Goal: Task Accomplishment & Management: Complete application form

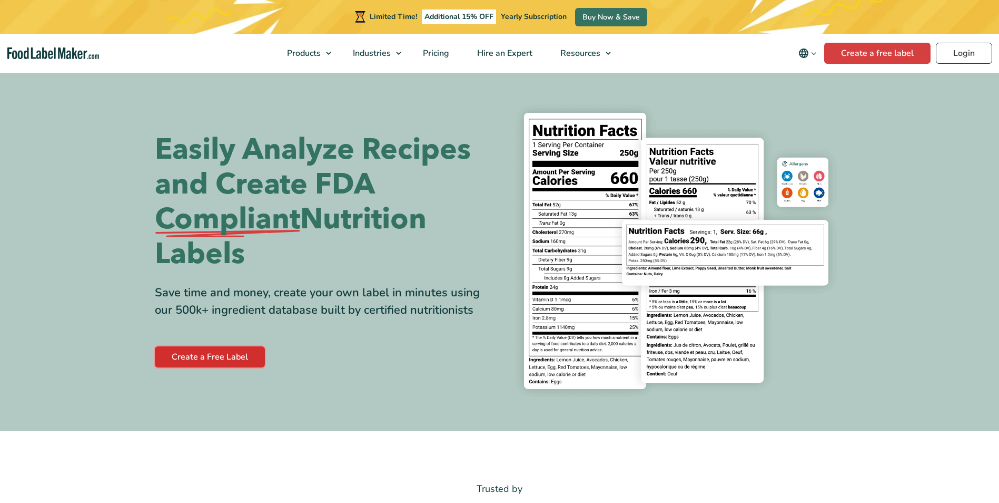
click at [221, 360] on link "Create a Free Label" at bounding box center [210, 356] width 110 height 21
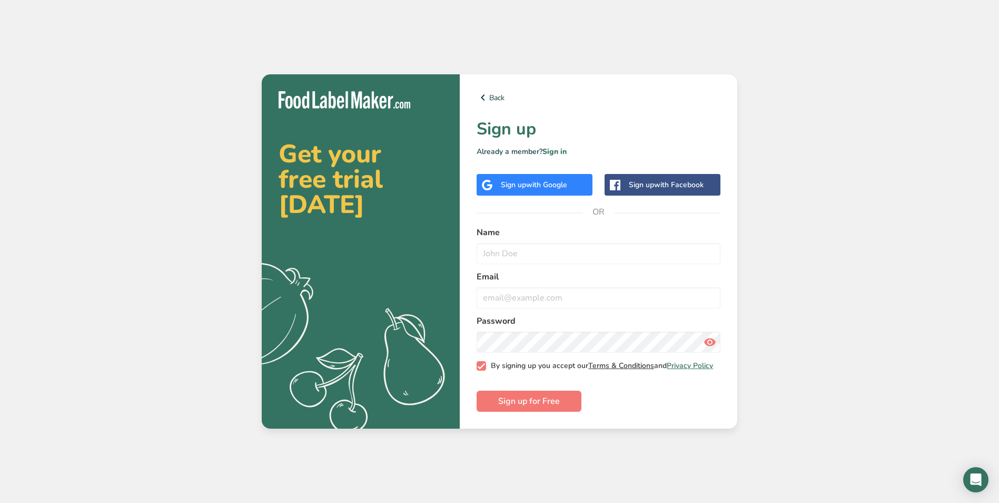
click at [633, 364] on link "Terms & Conditions" at bounding box center [622, 365] width 66 height 10
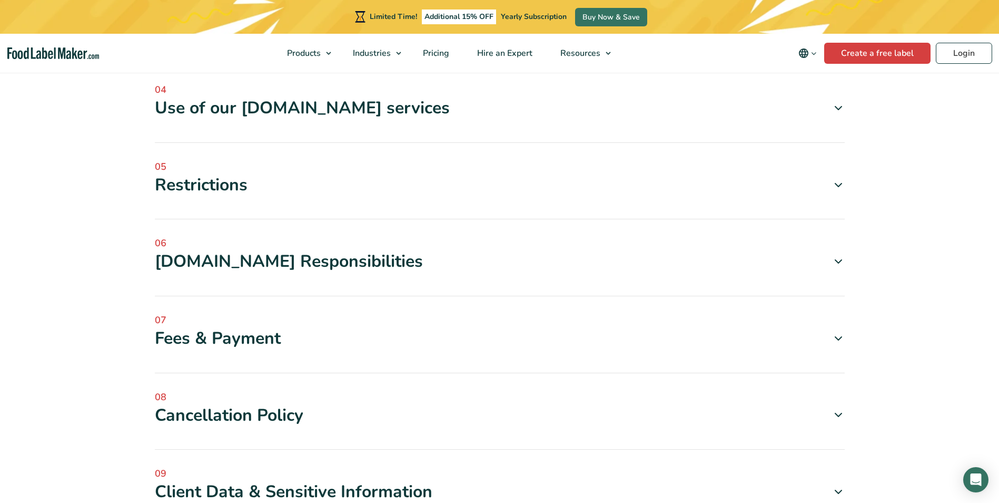
scroll to position [580, 0]
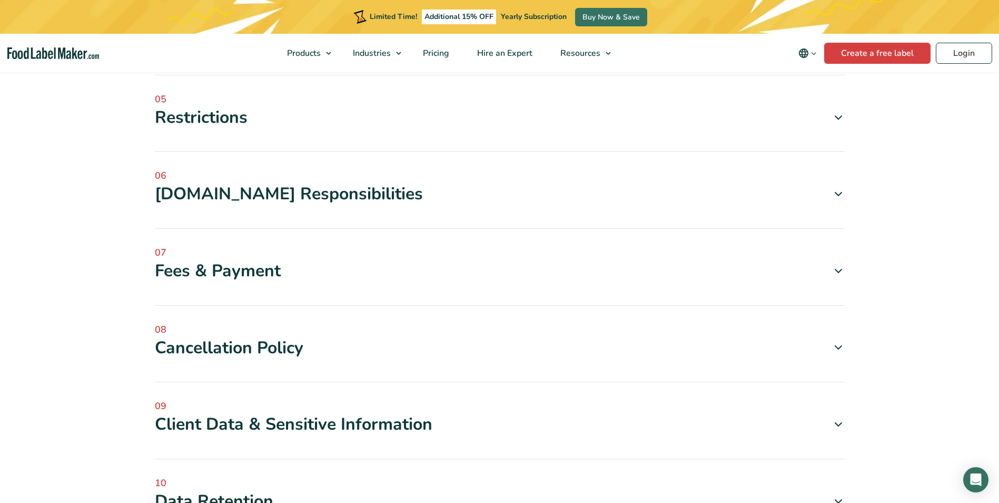
click at [838, 266] on icon at bounding box center [838, 270] width 13 height 13
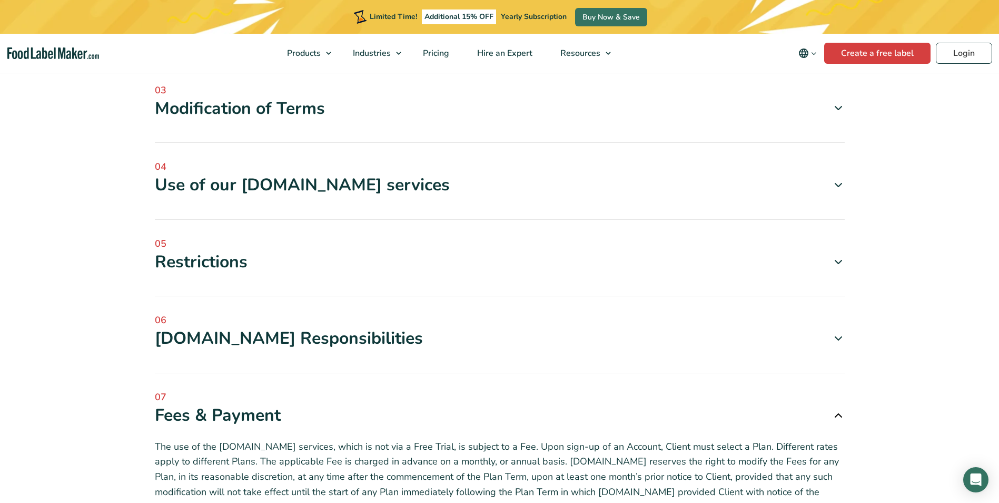
scroll to position [421, 0]
